Goal: Transaction & Acquisition: Download file/media

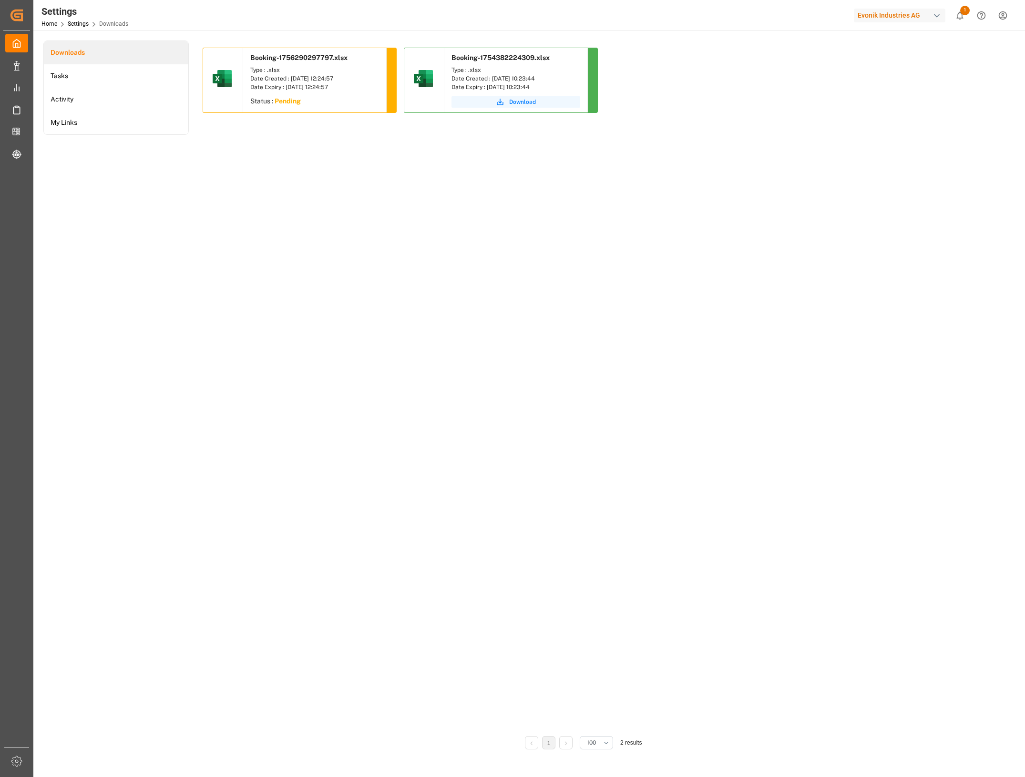
click at [324, 83] on div "Date Expiry : [DATE] 12:24:57" at bounding box center [314, 87] width 129 height 9
click at [320, 105] on span "Download" at bounding box center [321, 102] width 27 height 9
